Goal: Information Seeking & Learning: Learn about a topic

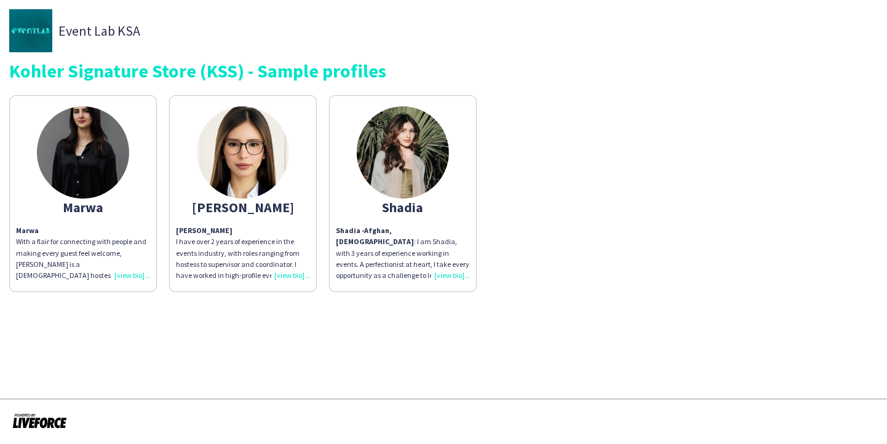
click at [130, 274] on div "Marwa With a flair for connecting with people and making every guest feel welco…" at bounding box center [83, 253] width 134 height 56
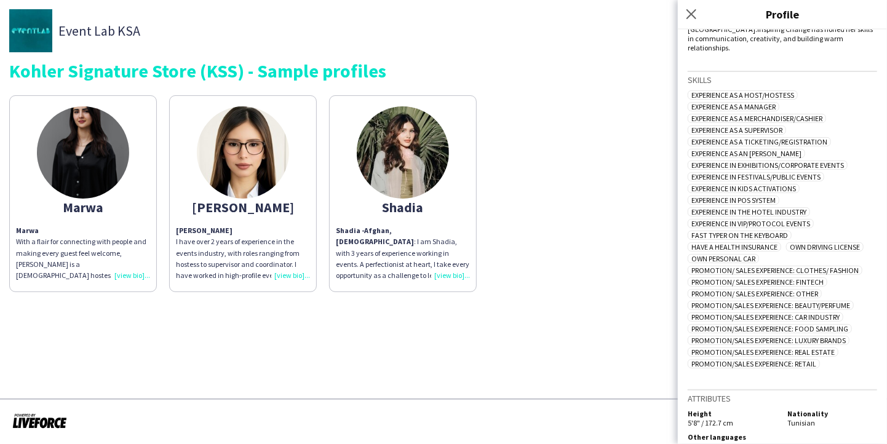
scroll to position [333, 0]
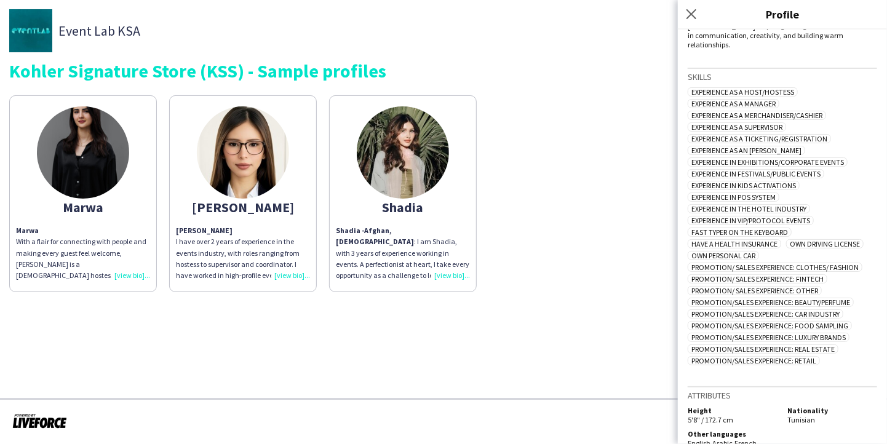
click at [291, 278] on div "[PERSON_NAME] have over 2 years of experience in the events industry, with role…" at bounding box center [243, 253] width 134 height 56
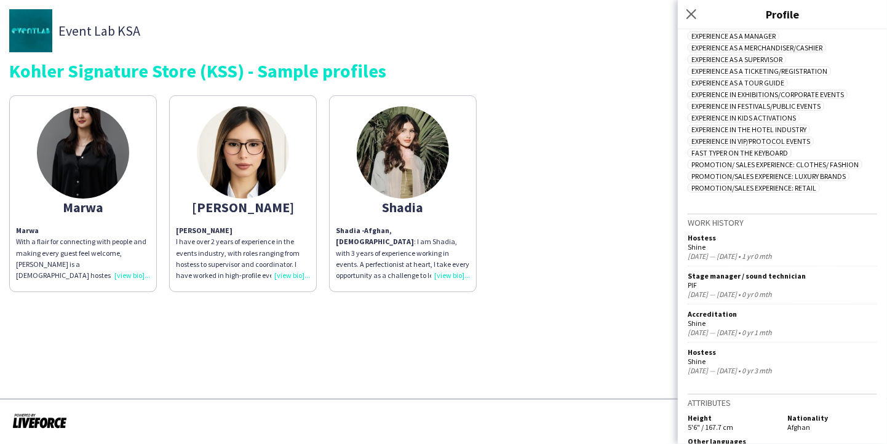
scroll to position [391, 0]
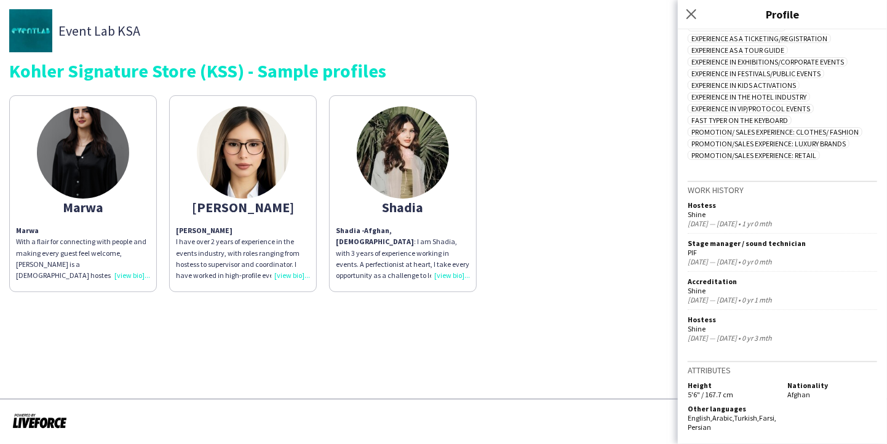
click at [440, 274] on div "Shadia - Afghan, [DEMOGRAPHIC_DATA] : I am Shadia, with 3 years of experience w…" at bounding box center [403, 253] width 134 height 56
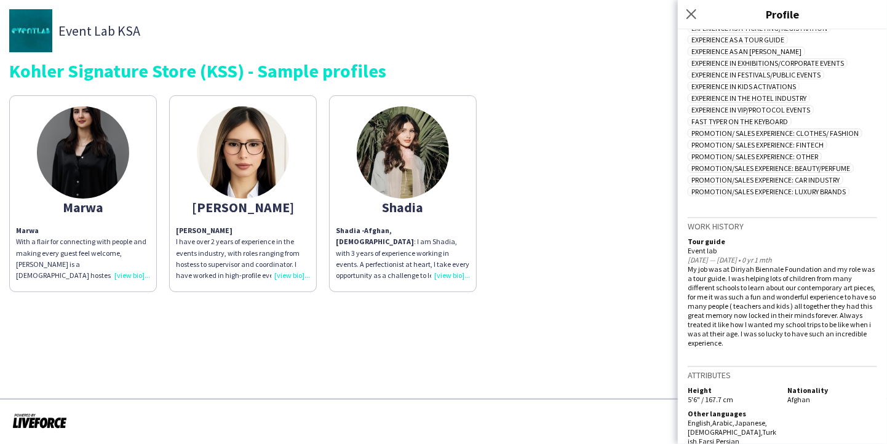
scroll to position [385, 0]
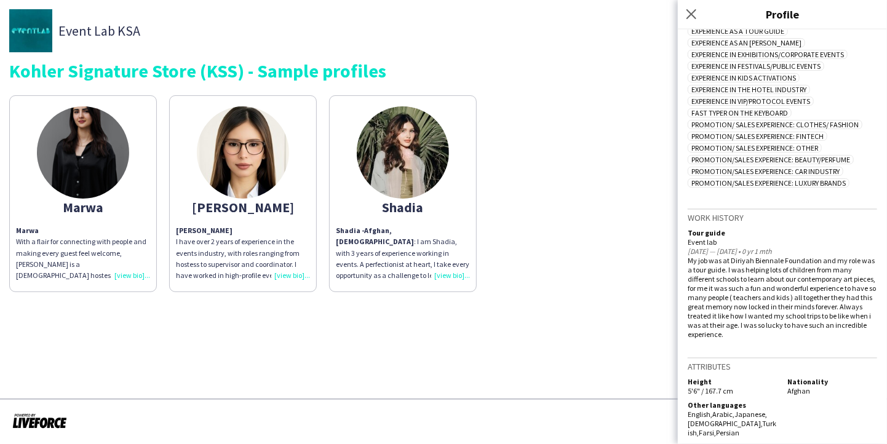
click at [285, 273] on div "[PERSON_NAME] have over 2 years of experience in the events industry, with role…" at bounding box center [243, 253] width 134 height 56
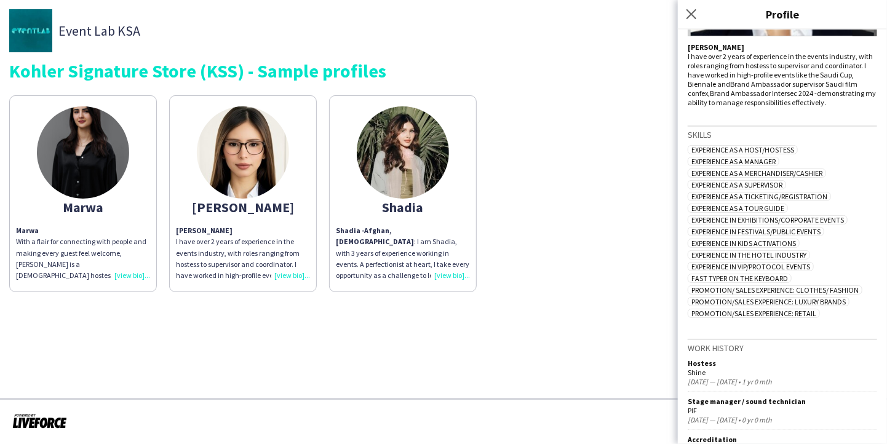
scroll to position [391, 0]
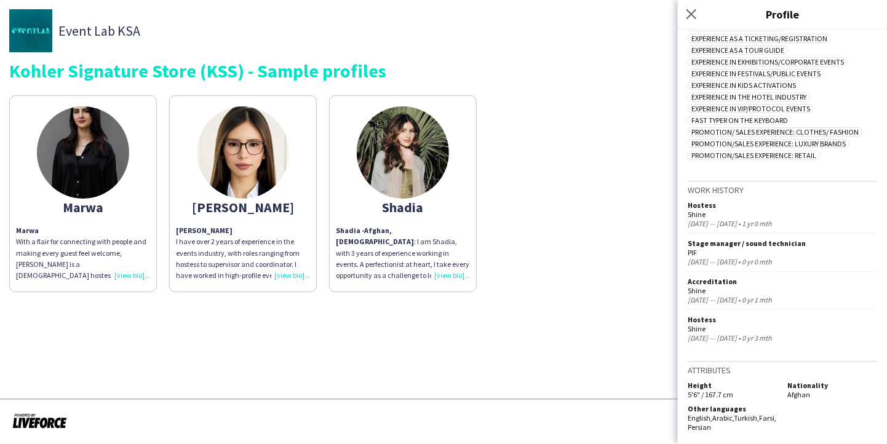
click at [134, 274] on div "Marwa With a flair for connecting with people and making every guest feel welco…" at bounding box center [83, 253] width 134 height 56
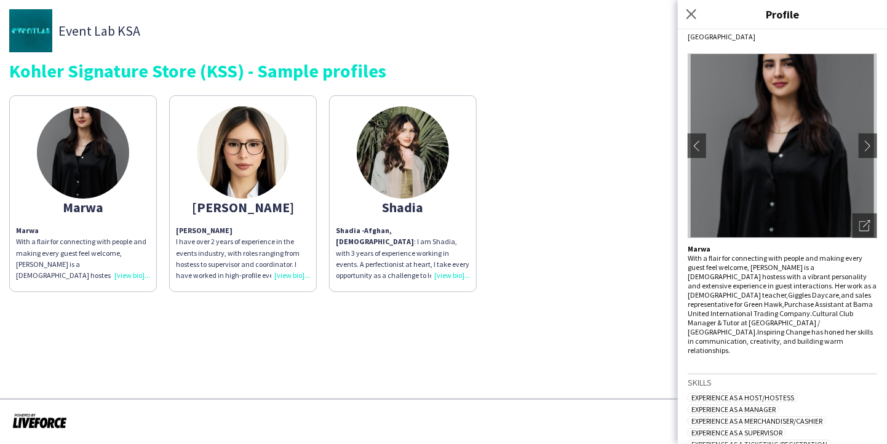
scroll to position [61, 0]
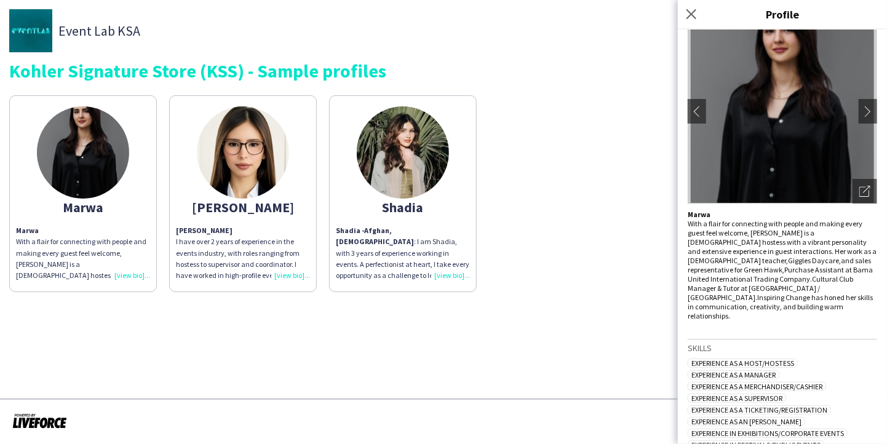
click at [452, 275] on div "Shadia - Afghan, [DEMOGRAPHIC_DATA] : I am Shadia, with 3 years of experience w…" at bounding box center [403, 253] width 134 height 56
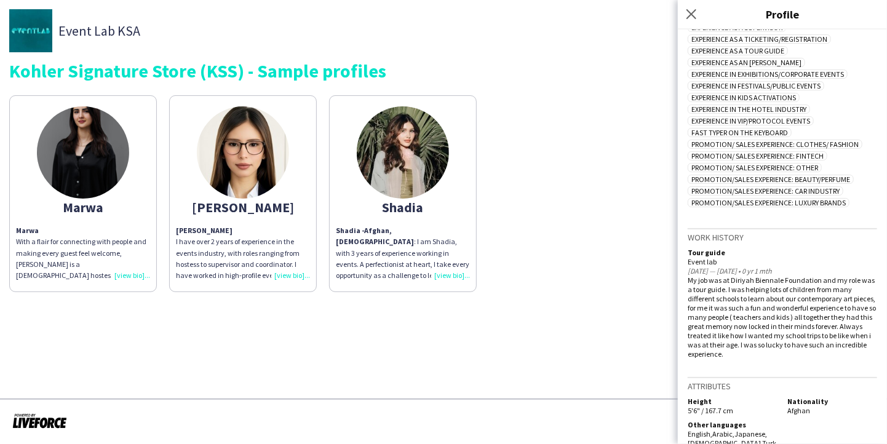
scroll to position [385, 0]
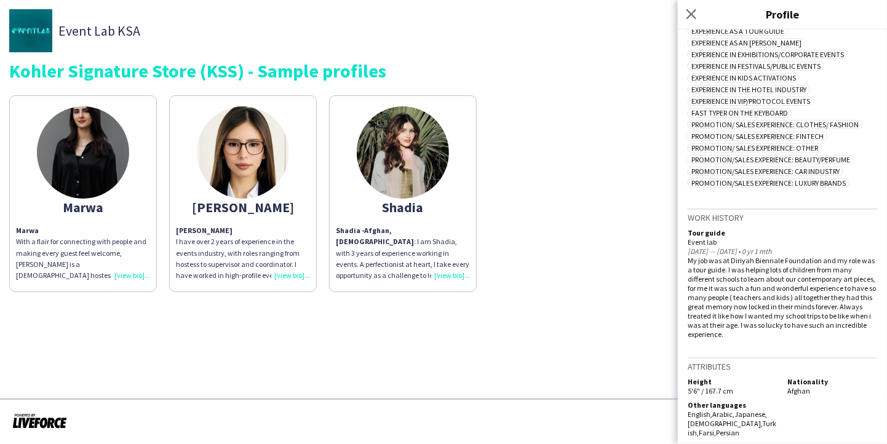
click at [291, 272] on div "[PERSON_NAME] have over 2 years of experience in the events industry, with role…" at bounding box center [243, 253] width 134 height 56
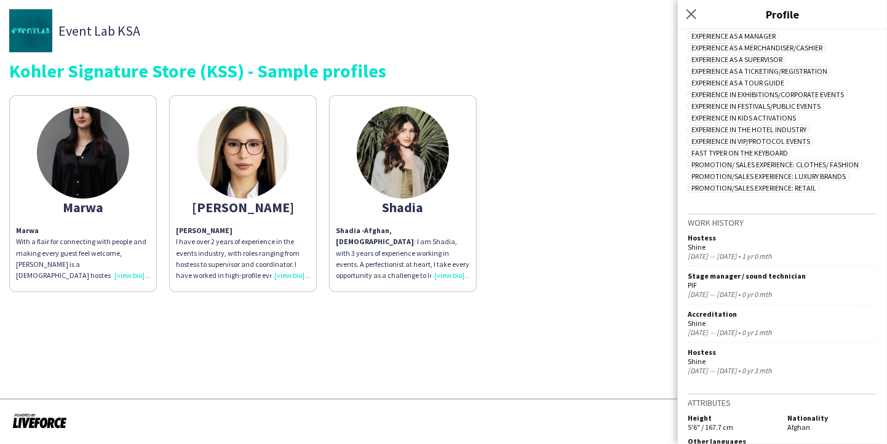
scroll to position [391, 0]
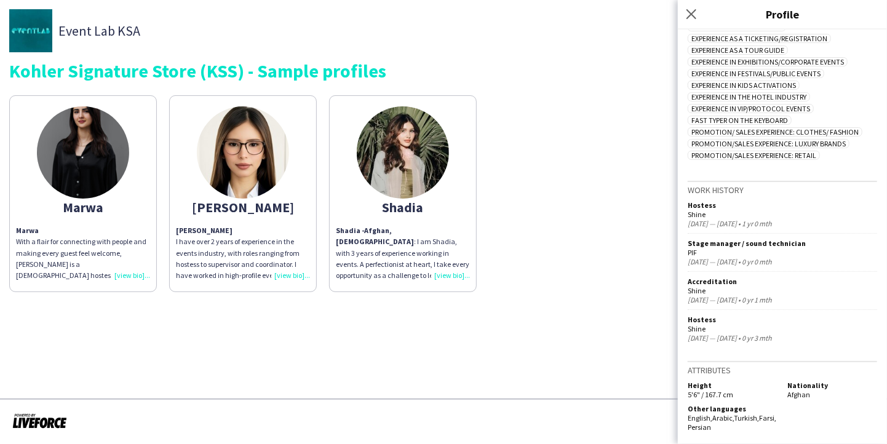
click at [134, 274] on div "Marwa With a flair for connecting with people and making every guest feel welco…" at bounding box center [83, 253] width 134 height 56
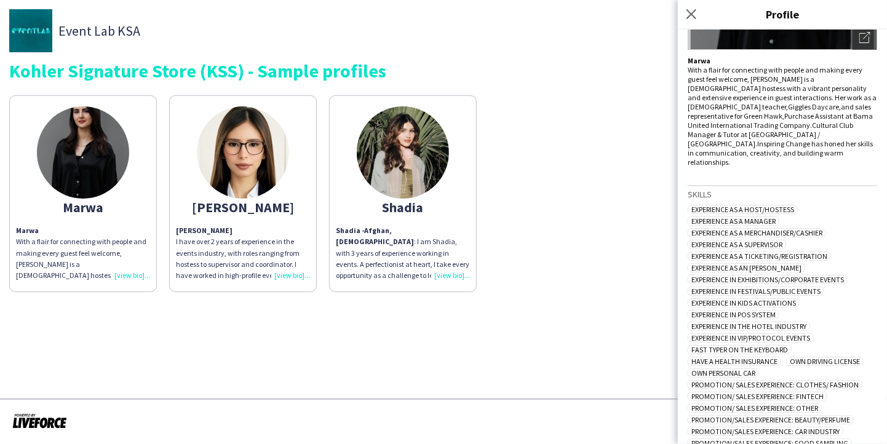
scroll to position [216, 0]
